Goal: Task Accomplishment & Management: Use online tool/utility

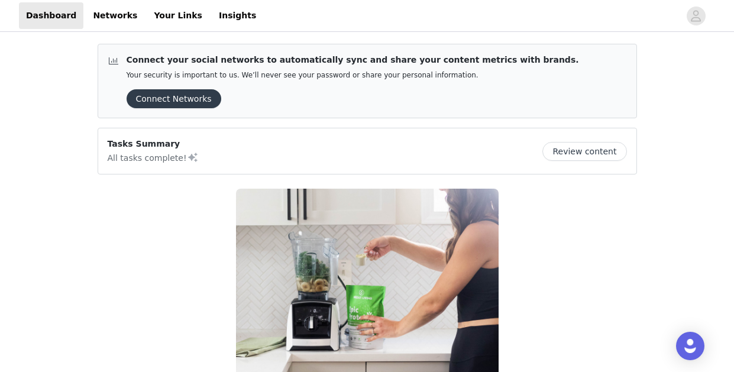
scroll to position [179, 0]
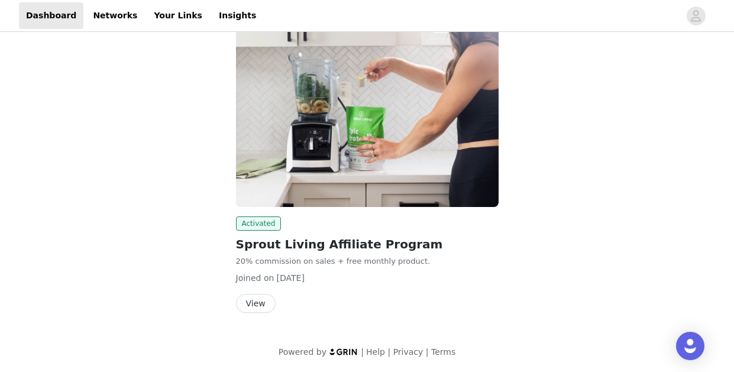
click at [252, 306] on button "View" at bounding box center [256, 303] width 40 height 19
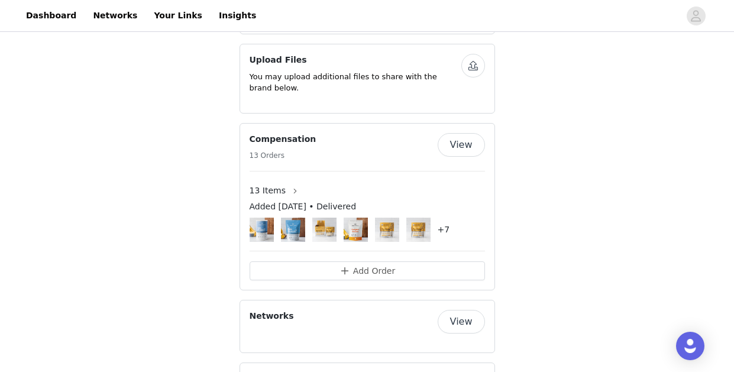
scroll to position [690, 0]
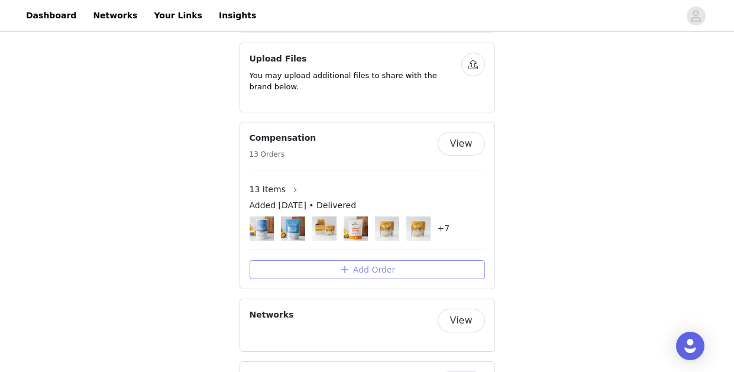
click at [405, 273] on button "Add Order" at bounding box center [367, 269] width 235 height 19
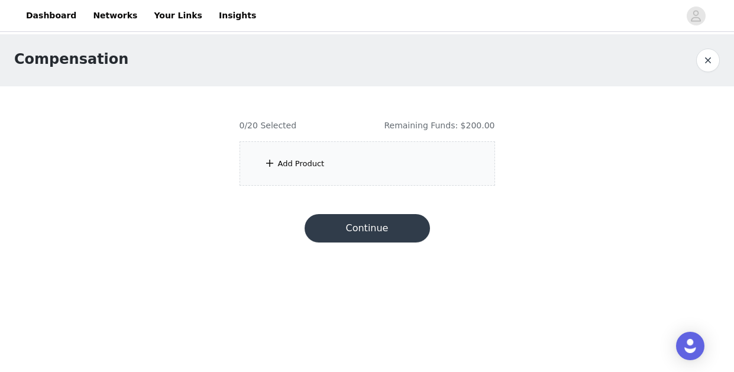
click at [359, 166] on div "Add Product" at bounding box center [368, 163] width 256 height 44
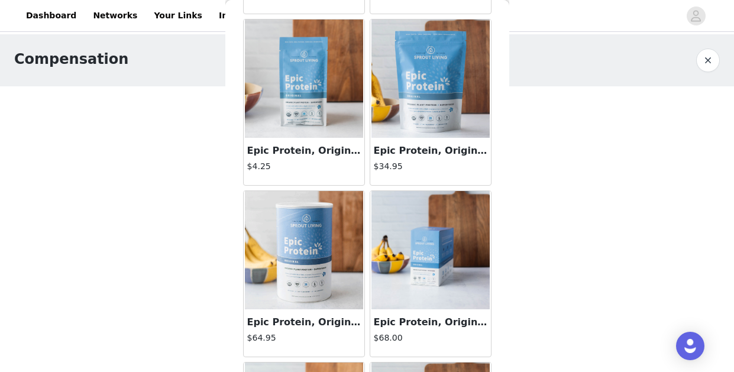
scroll to position [790, 0]
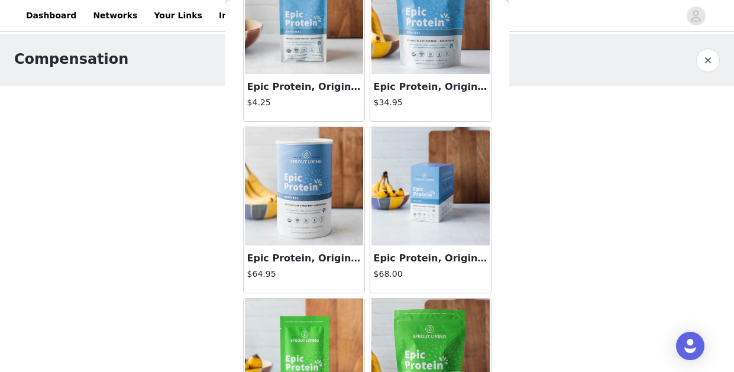
click at [299, 186] on img at bounding box center [304, 186] width 118 height 118
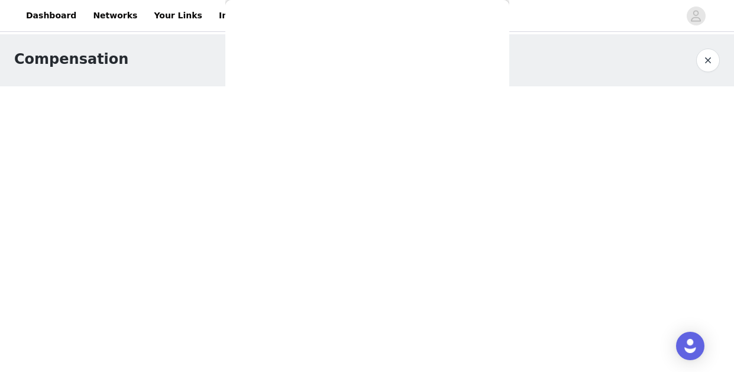
scroll to position [131, 0]
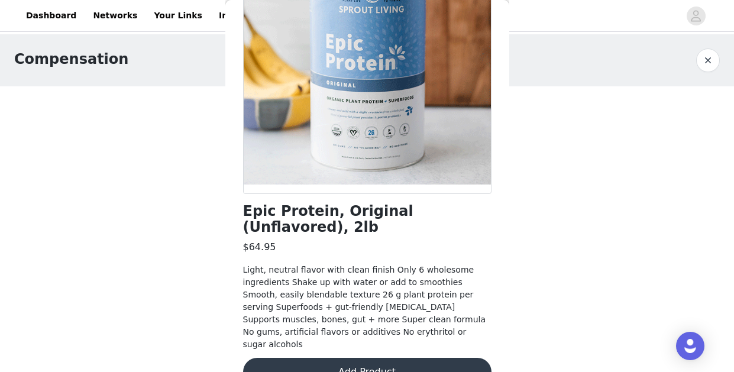
click at [364, 358] on button "Add Product" at bounding box center [367, 372] width 248 height 28
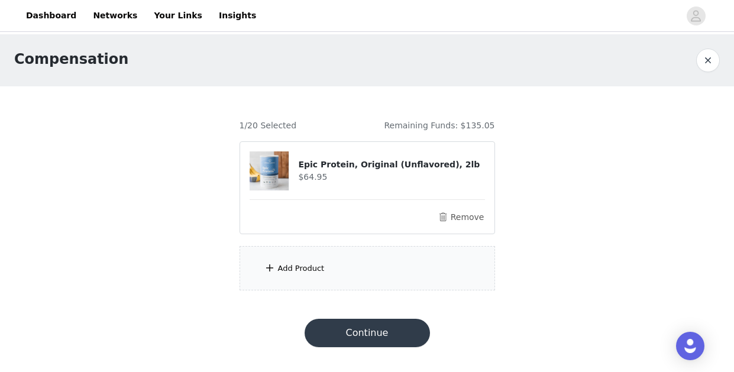
click at [311, 267] on div "Add Product" at bounding box center [301, 269] width 47 height 12
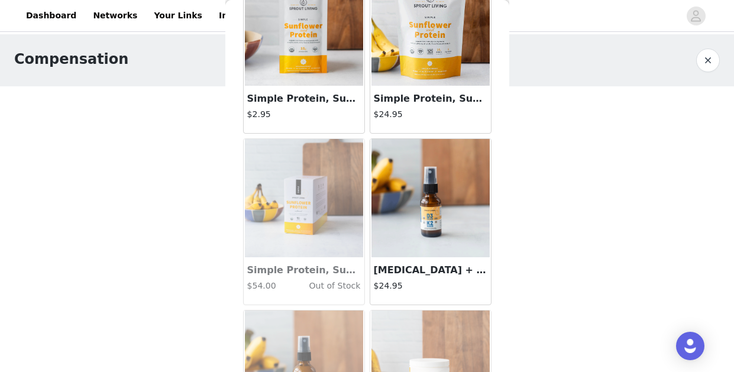
scroll to position [3218, 0]
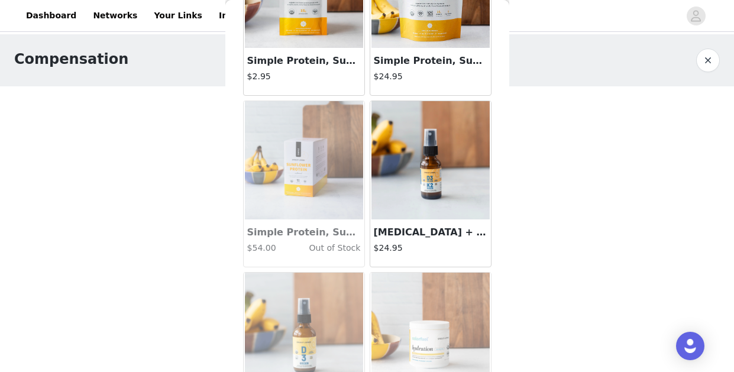
click at [422, 179] on img at bounding box center [431, 160] width 118 height 118
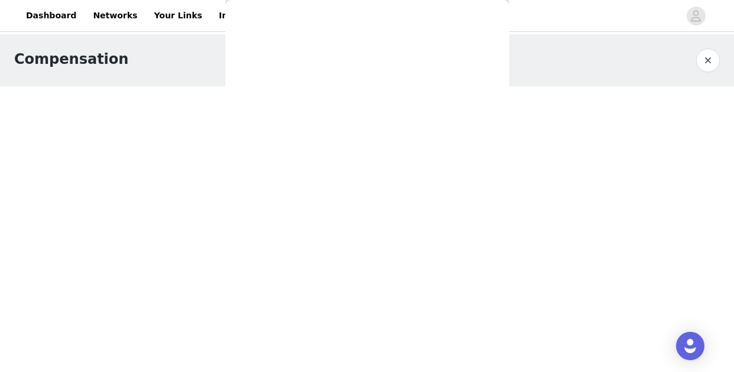
scroll to position [206, 0]
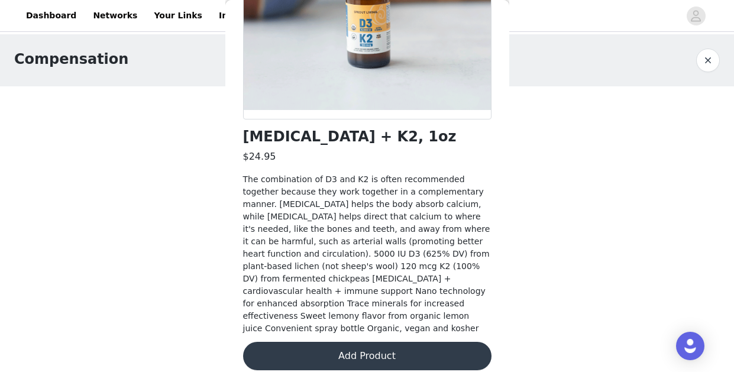
click at [358, 344] on button "Add Product" at bounding box center [367, 356] width 248 height 28
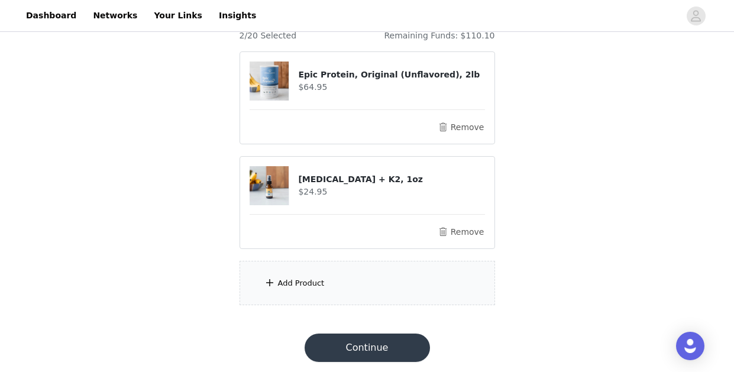
scroll to position [94, 0]
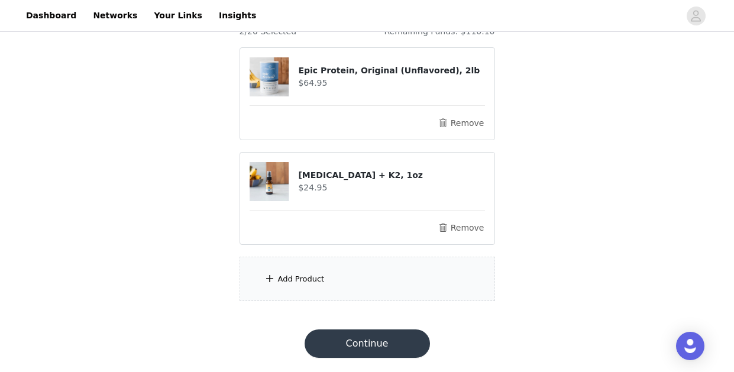
click at [345, 279] on div "Add Product" at bounding box center [368, 279] width 256 height 44
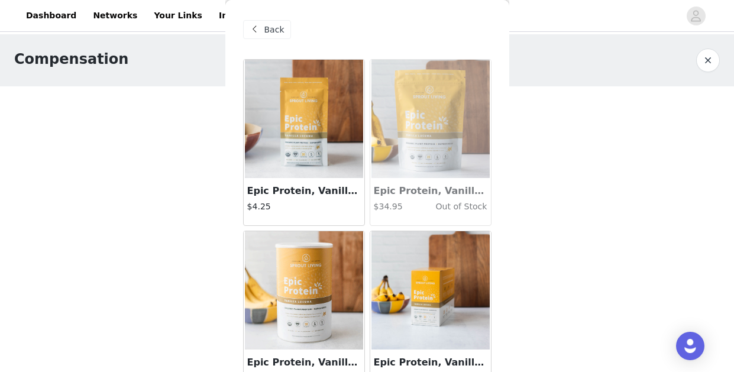
scroll to position [28, 0]
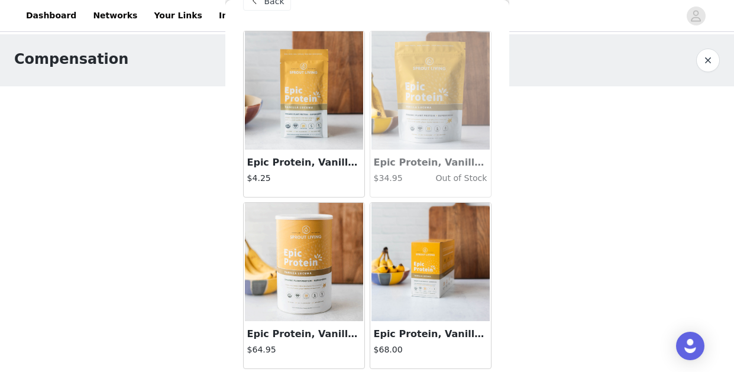
click at [305, 121] on img at bounding box center [304, 90] width 118 height 118
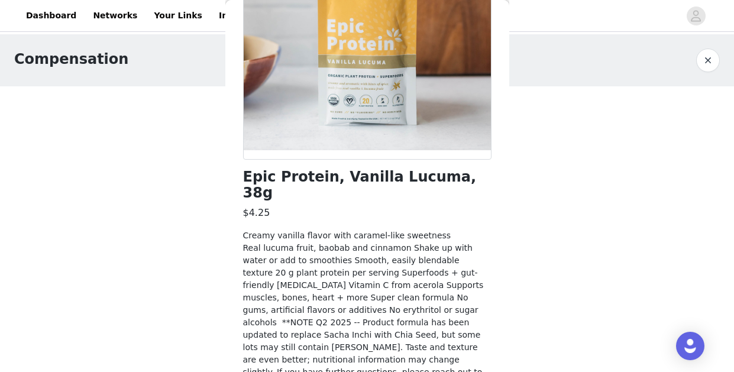
scroll to position [193, 0]
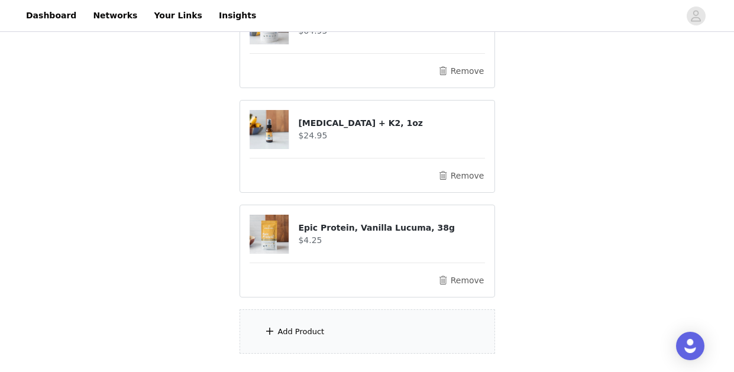
scroll to position [176, 0]
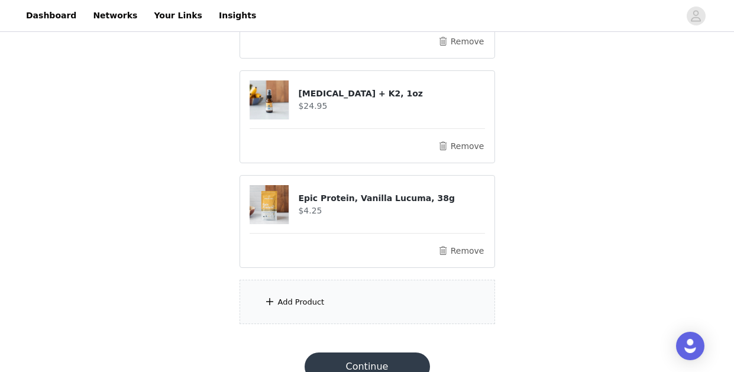
click at [358, 314] on div "Add Product" at bounding box center [368, 302] width 256 height 44
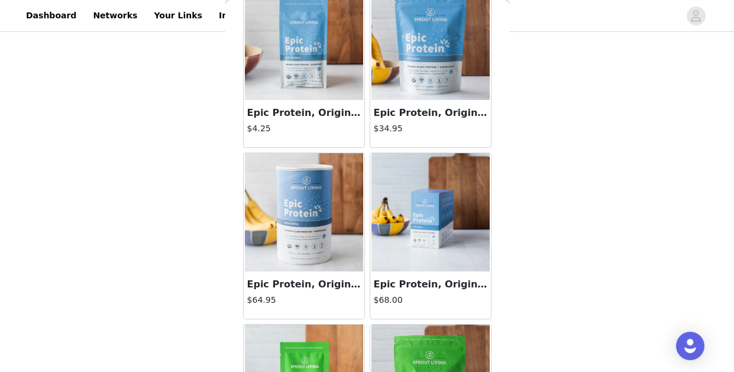
scroll to position [747, 0]
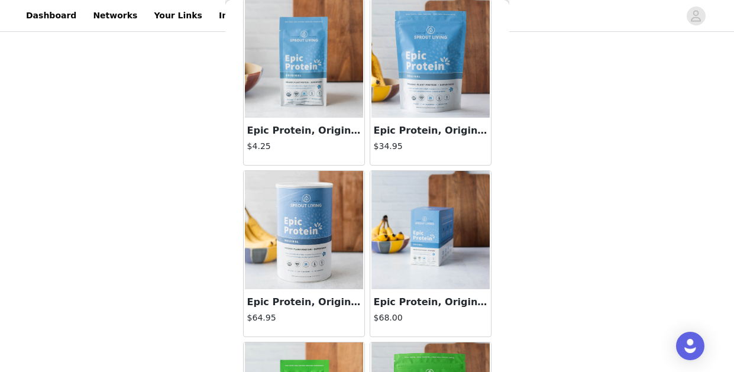
click at [419, 92] on img at bounding box center [431, 58] width 118 height 118
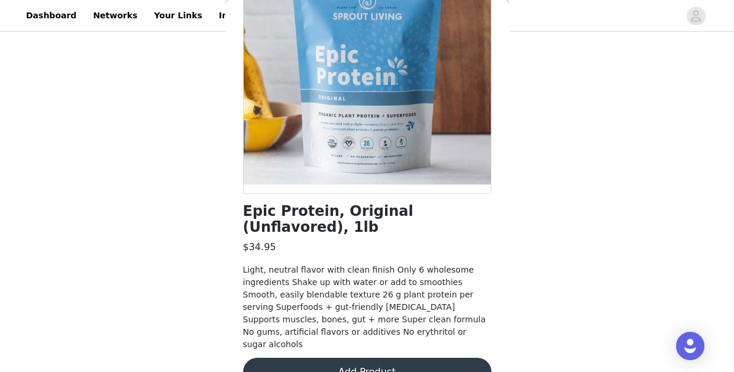
scroll to position [199, 0]
click at [363, 358] on button "Add Product" at bounding box center [367, 372] width 248 height 28
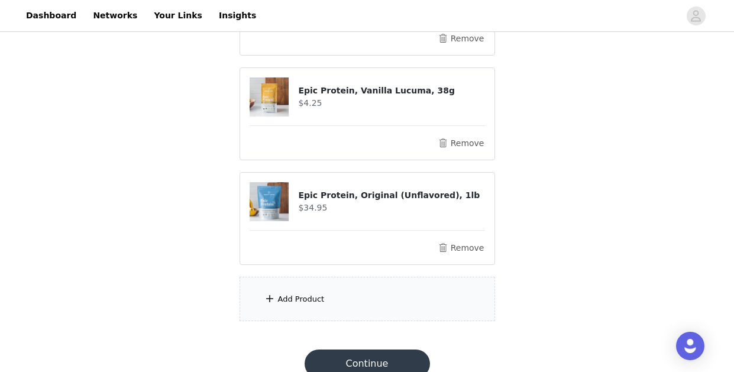
scroll to position [303, 0]
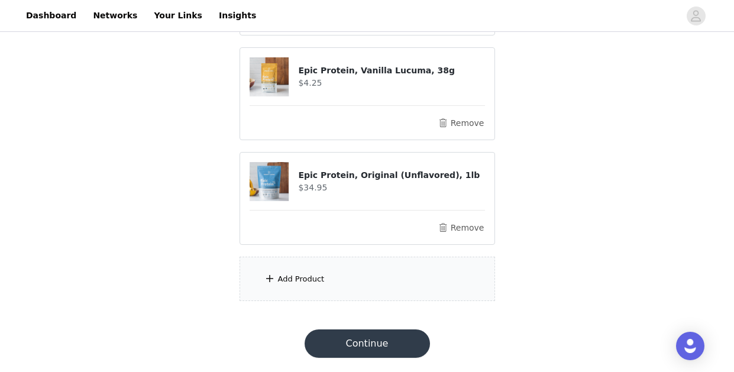
click at [337, 285] on div "Add Product" at bounding box center [368, 279] width 256 height 44
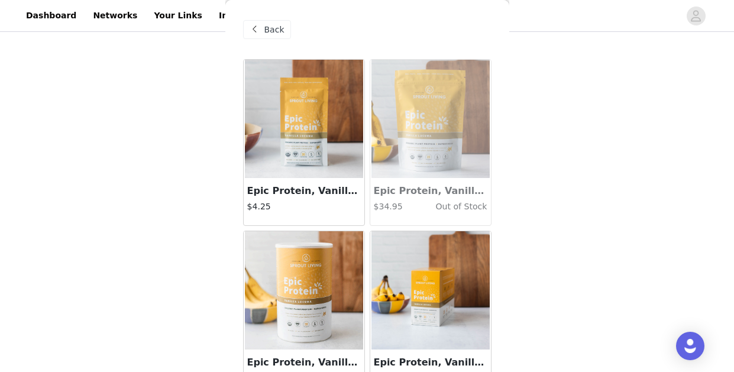
click at [483, 252] on img at bounding box center [431, 290] width 118 height 118
